Goal: Task Accomplishment & Management: Use online tool/utility

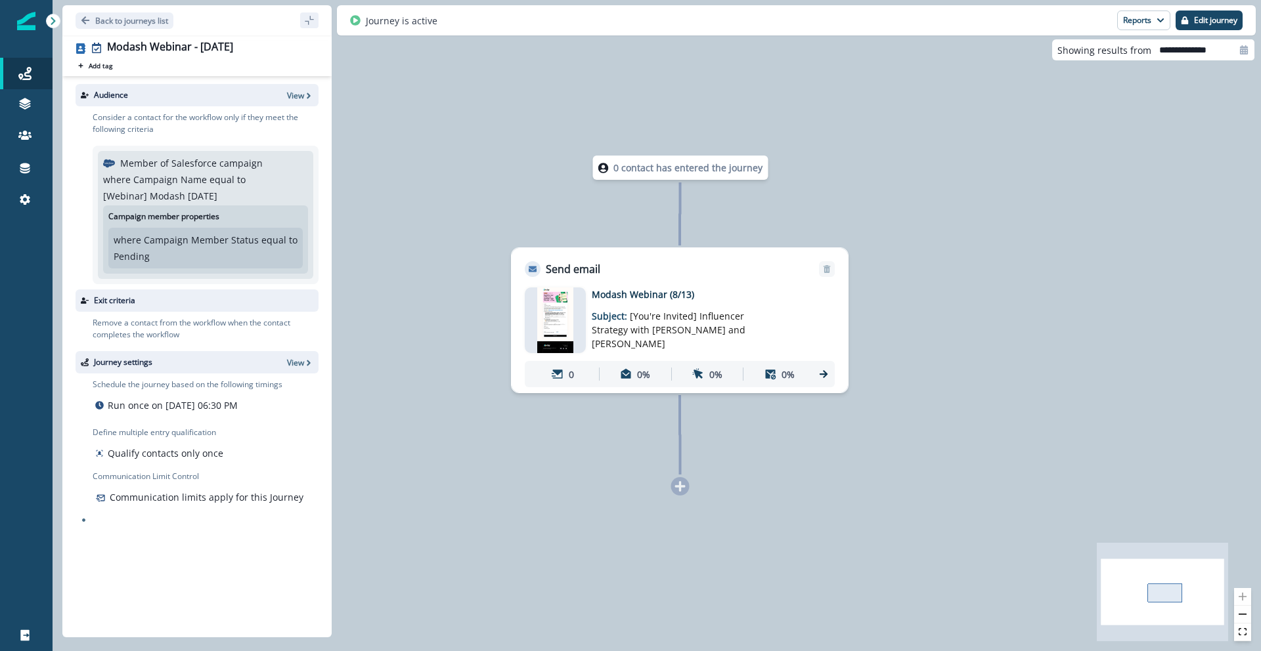
click at [980, 192] on div "0 contact has entered the journey Send email Email asset changed, journey repor…" at bounding box center [657, 325] width 1208 height 651
